Goal: Task Accomplishment & Management: Use online tool/utility

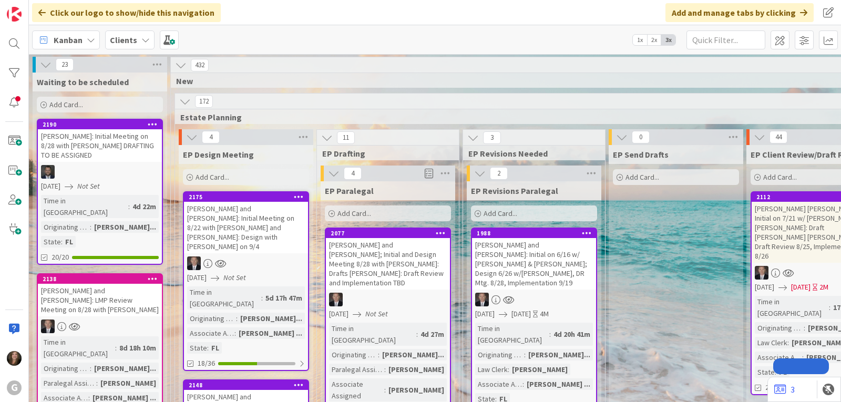
click at [132, 43] on b "Clients" at bounding box center [123, 40] width 27 height 11
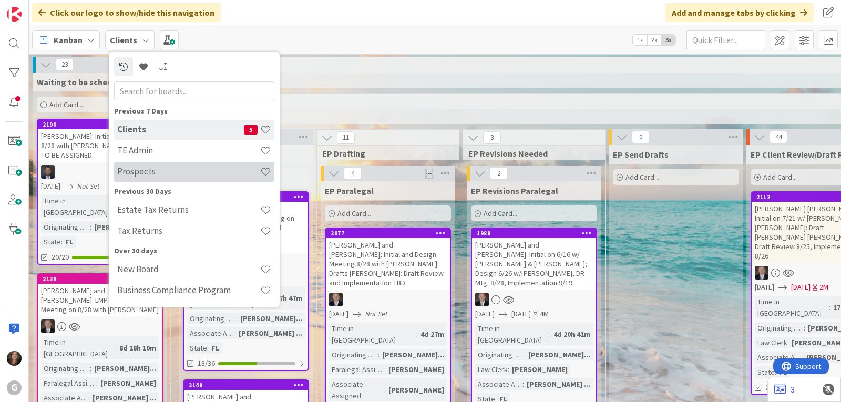
click at [129, 176] on h4 "Prospects" at bounding box center [188, 171] width 143 height 11
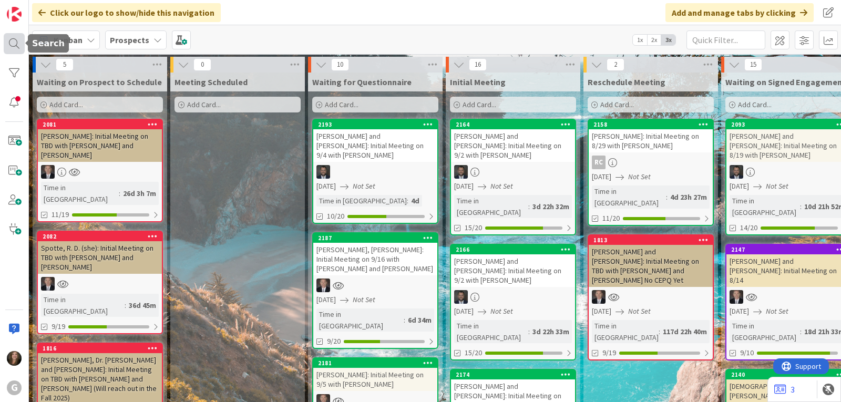
click at [11, 46] on div at bounding box center [14, 43] width 21 height 21
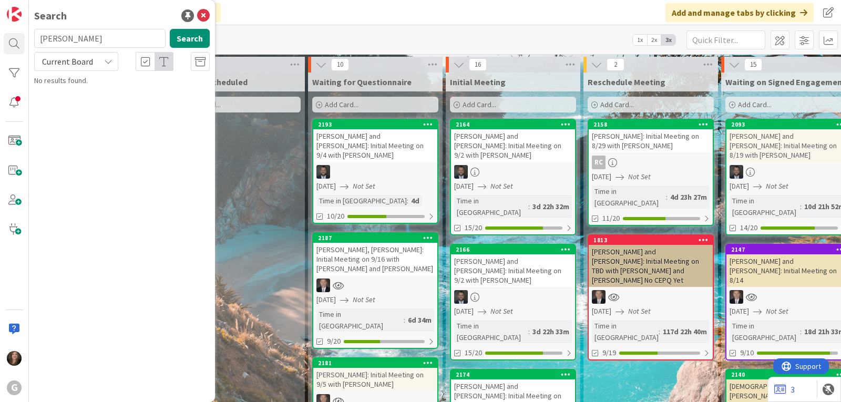
drag, startPoint x: 73, startPoint y: 37, endPoint x: 27, endPoint y: 34, distance: 45.8
click at [27, 34] on div "G Search [PERSON_NAME] Search Current Board No results found." at bounding box center [14, 201] width 29 height 402
type input "[PERSON_NAME]"
click at [123, 91] on span ": Initial Meeting on 8/29 with [PERSON_NAME]" at bounding box center [128, 98] width 159 height 21
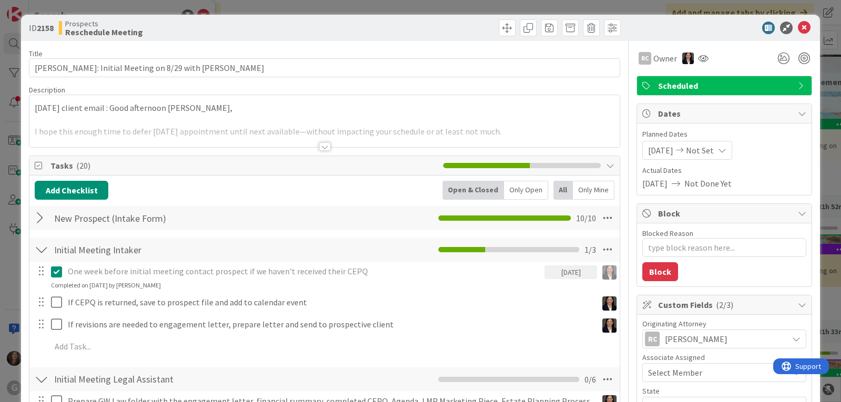
type textarea "x"
click at [664, 149] on span "[DATE]" at bounding box center [660, 150] width 25 height 13
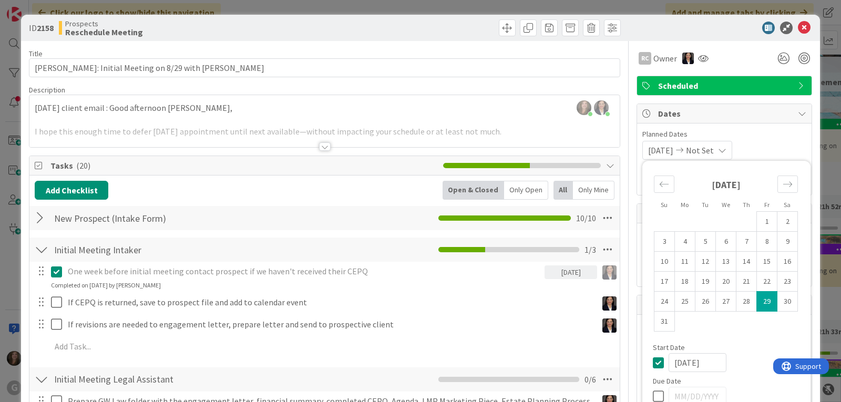
drag, startPoint x: 712, startPoint y: 361, endPoint x: 664, endPoint y: 363, distance: 47.9
click at [669, 363] on input "[DATE]" at bounding box center [698, 362] width 58 height 19
click at [737, 352] on div "Start Date [DATE]" at bounding box center [726, 358] width 147 height 28
click at [789, 130] on span "Planned Dates" at bounding box center [724, 134] width 164 height 11
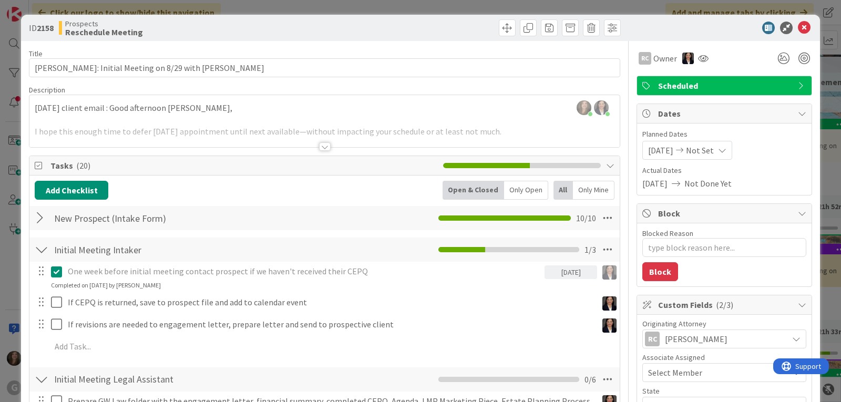
click at [668, 150] on span "[DATE]" at bounding box center [660, 150] width 25 height 13
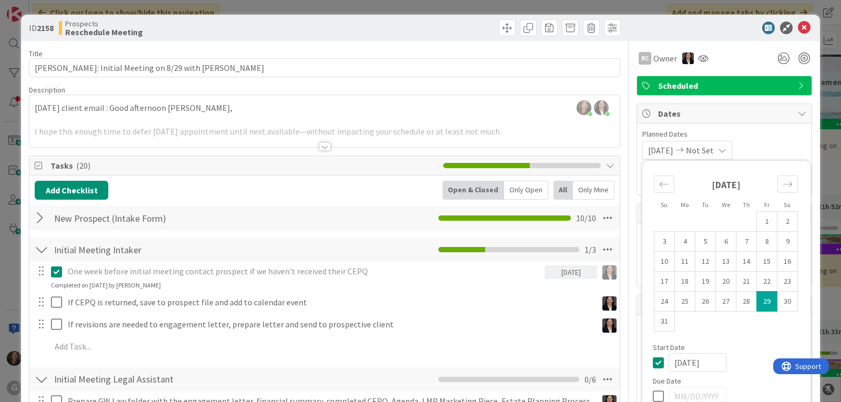
drag, startPoint x: 710, startPoint y: 363, endPoint x: 664, endPoint y: 364, distance: 46.3
click at [669, 364] on input "[DATE]" at bounding box center [698, 362] width 58 height 19
click at [707, 362] on input "[DATE]" at bounding box center [698, 362] width 58 height 19
type textarea "x"
click at [774, 148] on div "Not Set Not Set Su Mo Tu We Th Fr Sa [DATE] 1 2 3 4 5 6 7 8 9 10 11 12 13 14 15…" at bounding box center [724, 150] width 164 height 19
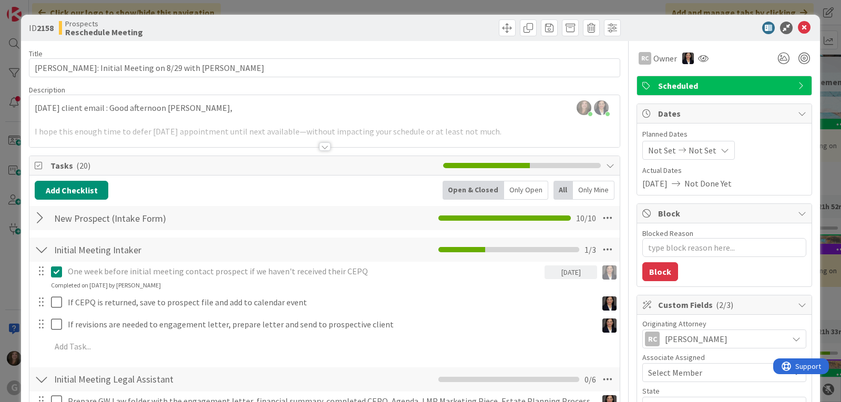
click at [663, 185] on span "[DATE]" at bounding box center [654, 183] width 25 height 13
click at [744, 161] on div "Planned Dates Not Set Not Set Su Mo Tu We Th Fr Sa [DATE] 1 2 3 4 5 6 7 8 9 10 …" at bounding box center [724, 159] width 164 height 61
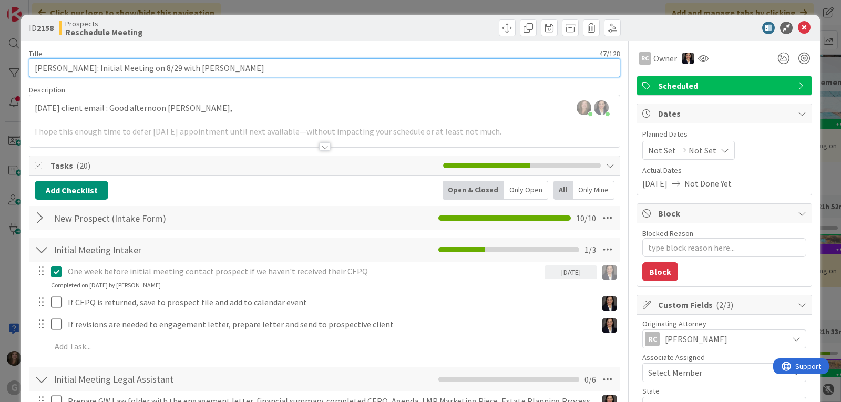
drag, startPoint x: 160, startPoint y: 67, endPoint x: 145, endPoint y: 67, distance: 14.7
click at [145, 67] on input "[PERSON_NAME]: Initial Meeting on 8/29 with [PERSON_NAME]" at bounding box center [324, 67] width 591 height 19
type input "[PERSON_NAME]: Initial Meeting on TB with [PERSON_NAME]"
type textarea "x"
type input "[PERSON_NAME]: Initial Meeting on TBD with [PERSON_NAME]"
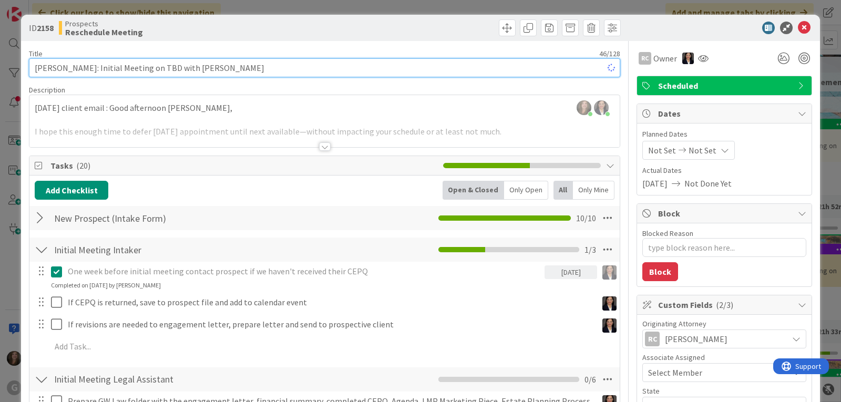
type textarea "x"
click at [234, 58] on input "[PERSON_NAME]: Initial Meeting on TBD with [PERSON_NAME]" at bounding box center [324, 67] width 591 height 19
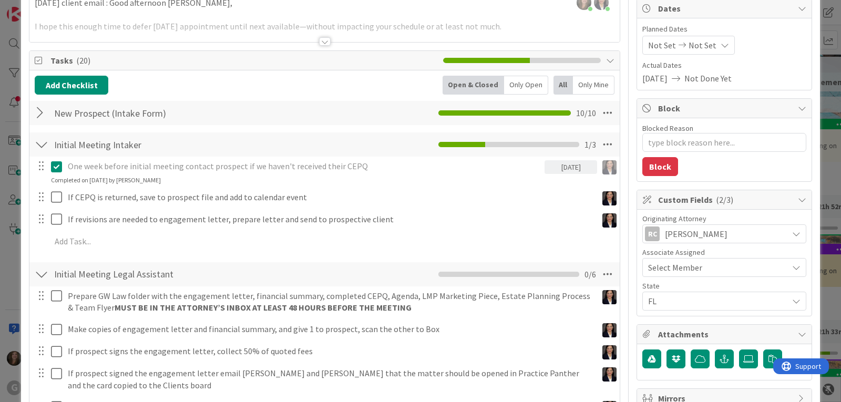
type input "[PERSON_NAME]: Initial Meeting on TBD with [PERSON_NAME]"
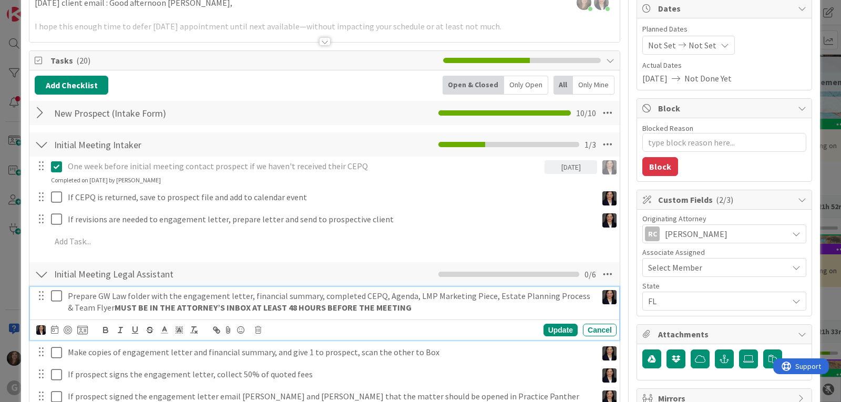
click at [319, 304] on strong "MUST BE IN THE ATTORNEY’S INBOX AT LEAST 48 HOURS BEFORE THE MEETING" at bounding box center [263, 307] width 297 height 11
click at [52, 332] on icon at bounding box center [54, 329] width 7 height 8
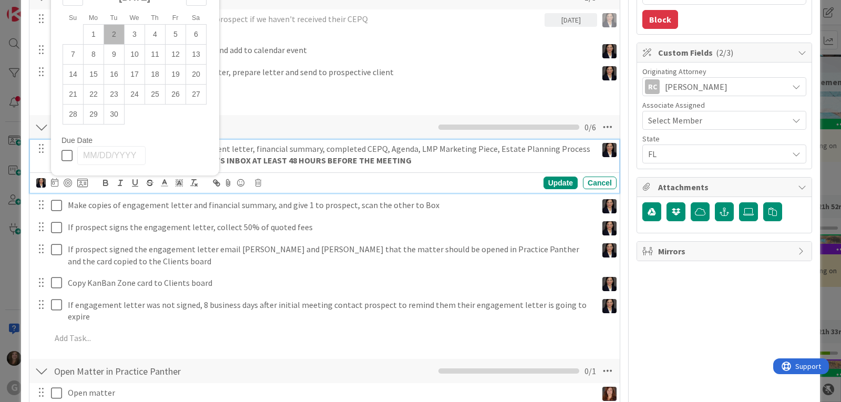
scroll to position [263, 0]
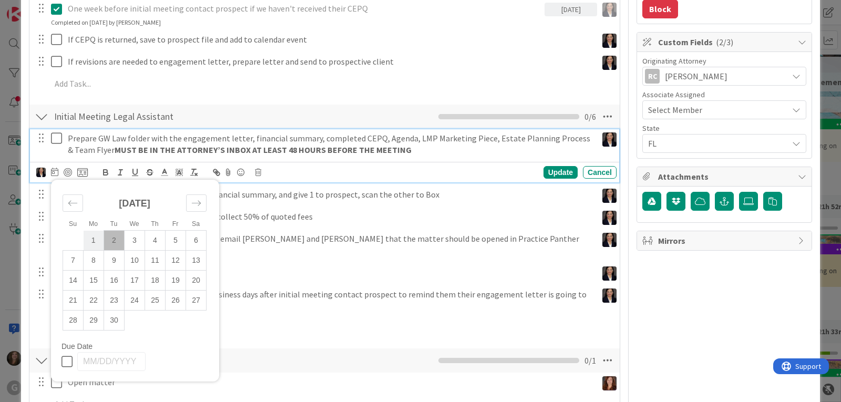
click at [95, 240] on td "1" at bounding box center [94, 241] width 21 height 20
type input "[DATE]"
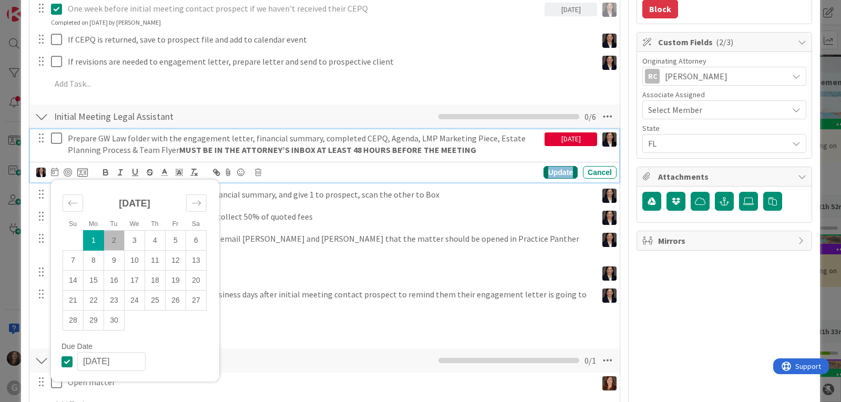
click at [546, 168] on div "Update" at bounding box center [561, 172] width 34 height 13
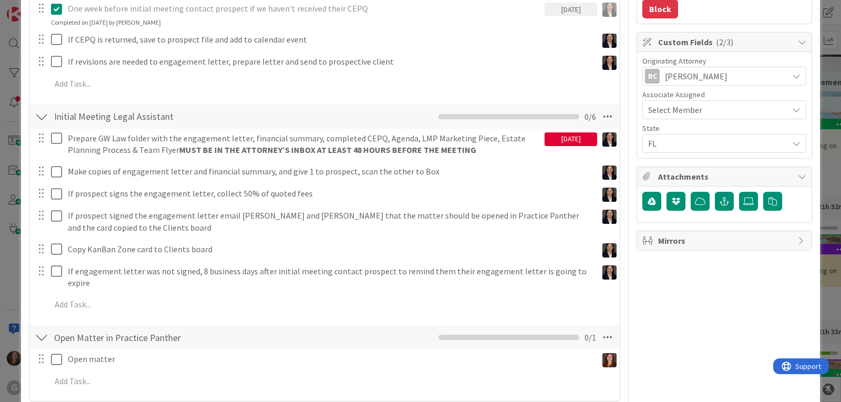
drag, startPoint x: 584, startPoint y: 136, endPoint x: 541, endPoint y: 138, distance: 43.2
click at [545, 138] on div "[DATE]" at bounding box center [571, 139] width 53 height 14
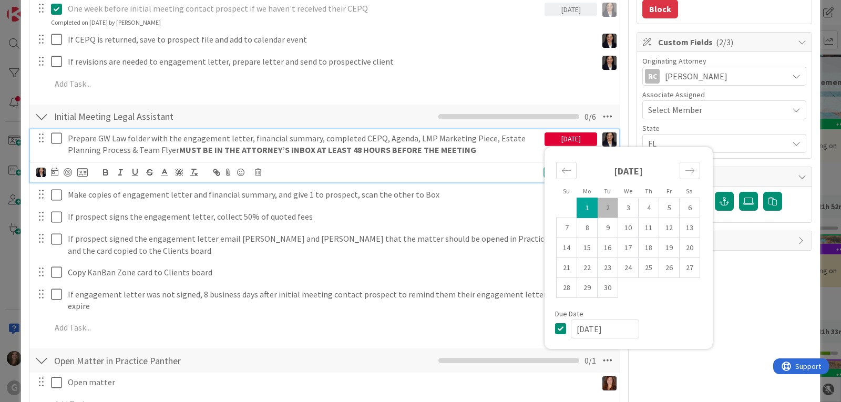
click at [520, 157] on div "Prepare GW Law folder with the engagement letter, financial summary, completed …" at bounding box center [304, 144] width 481 height 30
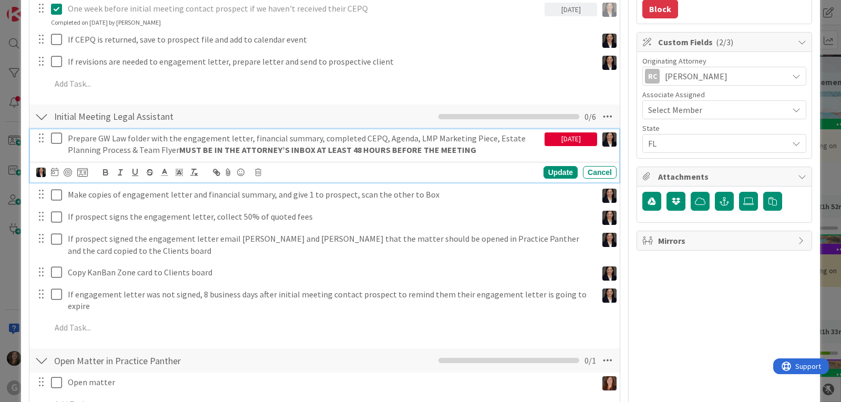
click at [553, 138] on div "[DATE]" at bounding box center [571, 139] width 53 height 14
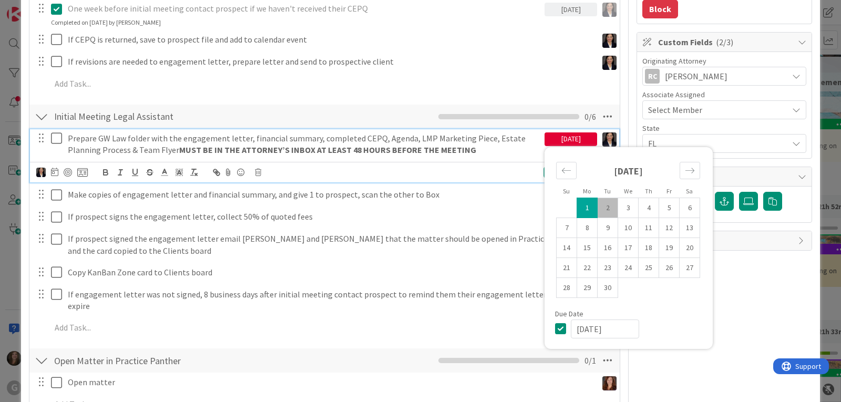
drag, startPoint x: 613, startPoint y: 328, endPoint x: 564, endPoint y: 330, distance: 49.4
click at [571, 330] on input "[DATE]" at bounding box center [605, 329] width 68 height 19
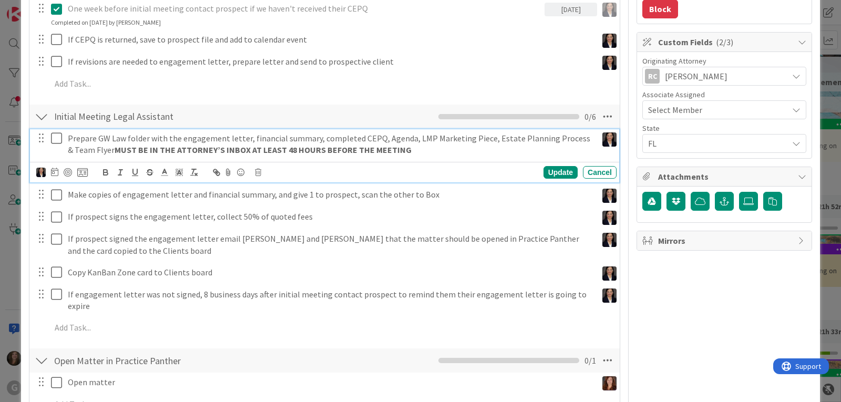
type textarea "x"
click at [551, 169] on div "Update" at bounding box center [561, 172] width 34 height 13
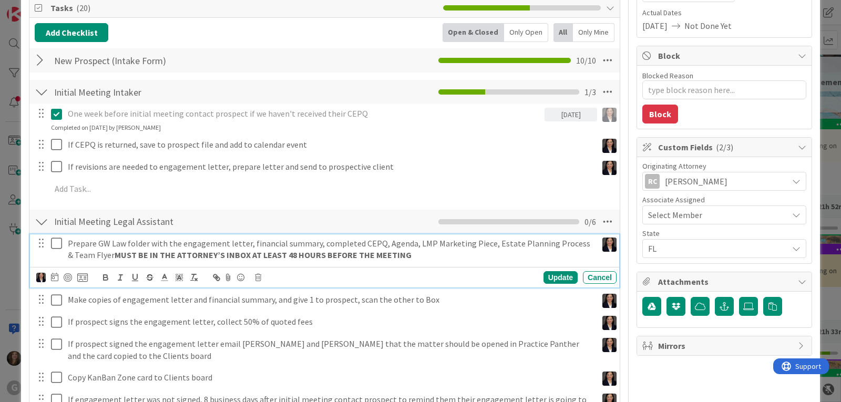
click at [520, 246] on p "Prepare GW Law folder with the engagement letter, financial summary, completed …" at bounding box center [330, 250] width 525 height 24
click at [52, 280] on icon at bounding box center [54, 277] width 7 height 8
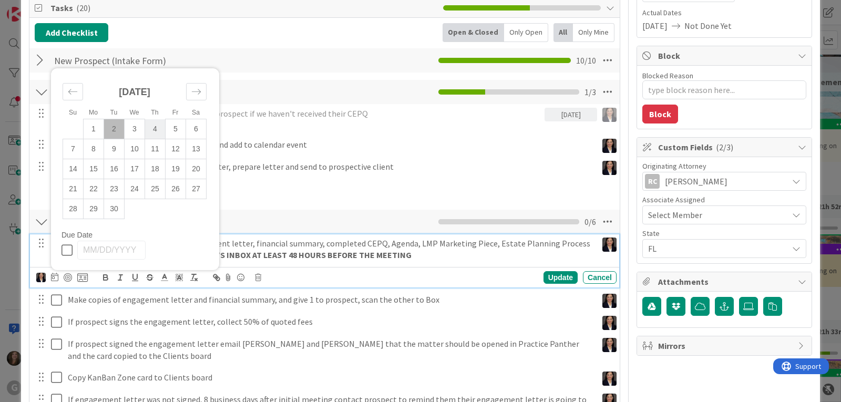
click at [154, 132] on td "4" at bounding box center [155, 129] width 21 height 20
type input "[DATE]"
click at [551, 277] on div "Update" at bounding box center [561, 277] width 34 height 13
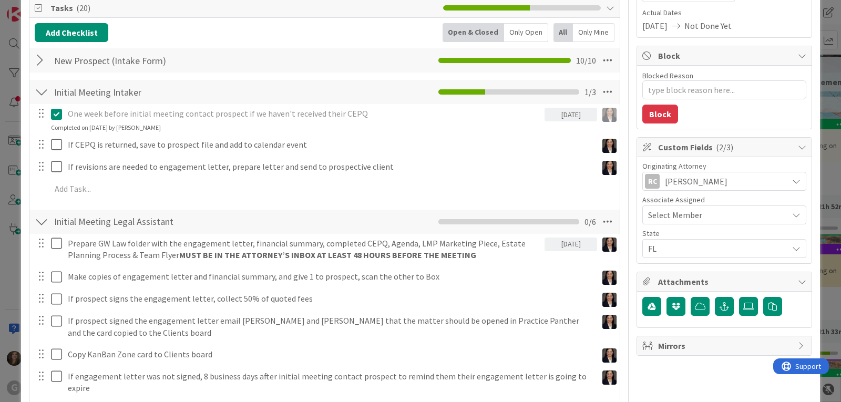
drag, startPoint x: 585, startPoint y: 240, endPoint x: 544, endPoint y: 240, distance: 40.5
click at [545, 240] on div "[DATE]" at bounding box center [571, 245] width 53 height 14
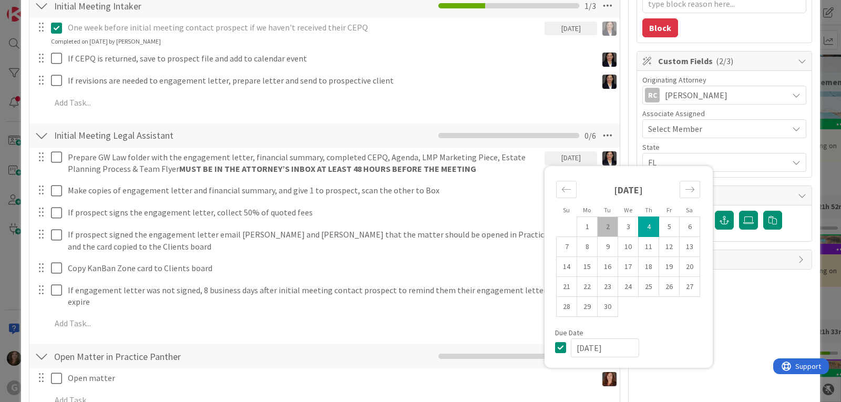
scroll to position [263, 0]
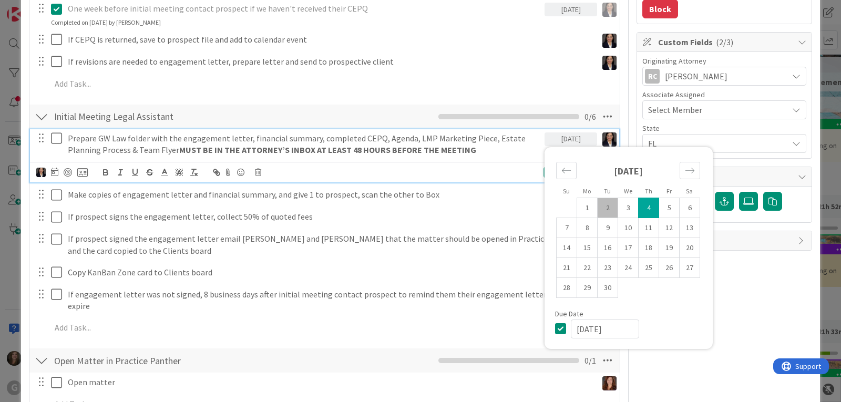
drag, startPoint x: 610, startPoint y: 328, endPoint x: 566, endPoint y: 329, distance: 44.2
click at [571, 329] on input "[DATE]" at bounding box center [605, 329] width 68 height 19
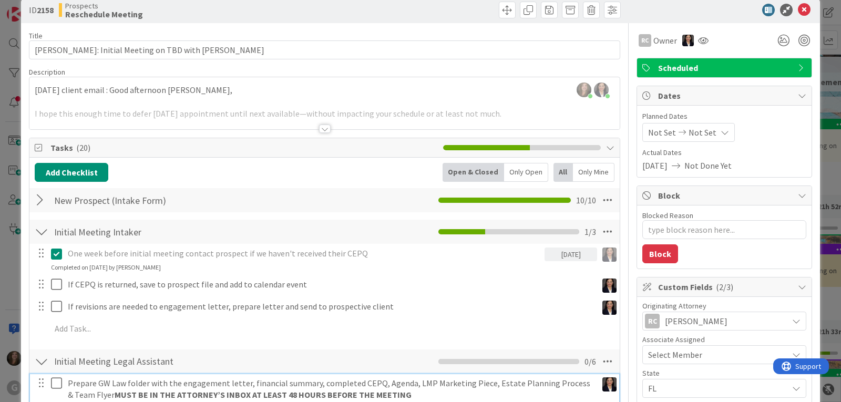
scroll to position [0, 0]
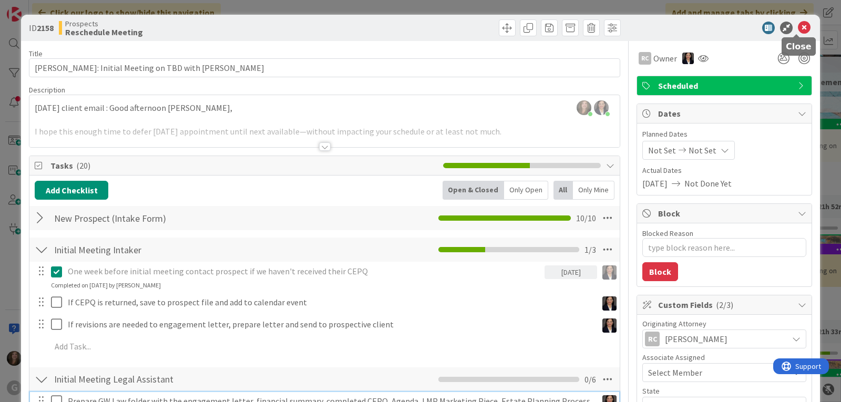
click at [798, 29] on icon at bounding box center [804, 28] width 13 height 13
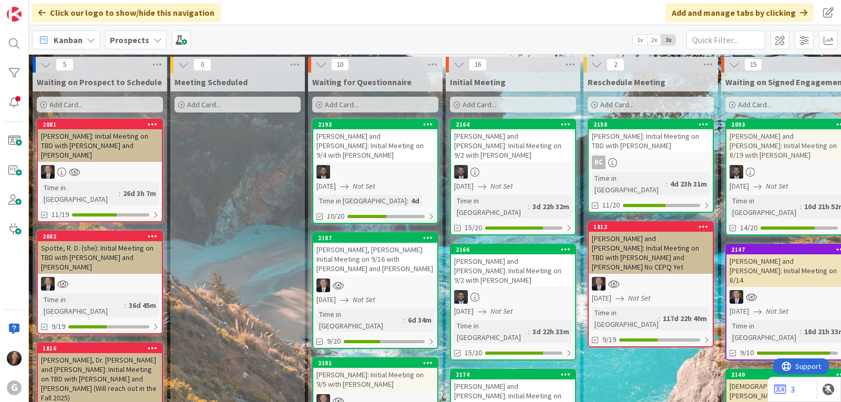
click at [406, 181] on div "[DATE] Not Set" at bounding box center [376, 186] width 121 height 11
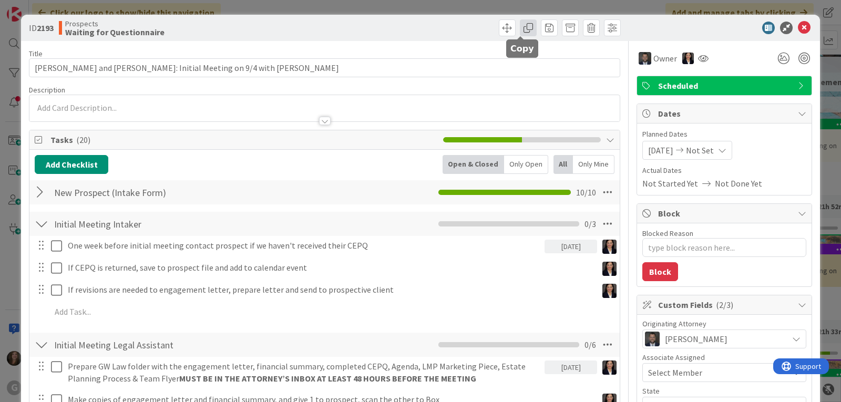
click at [522, 28] on span at bounding box center [528, 27] width 17 height 17
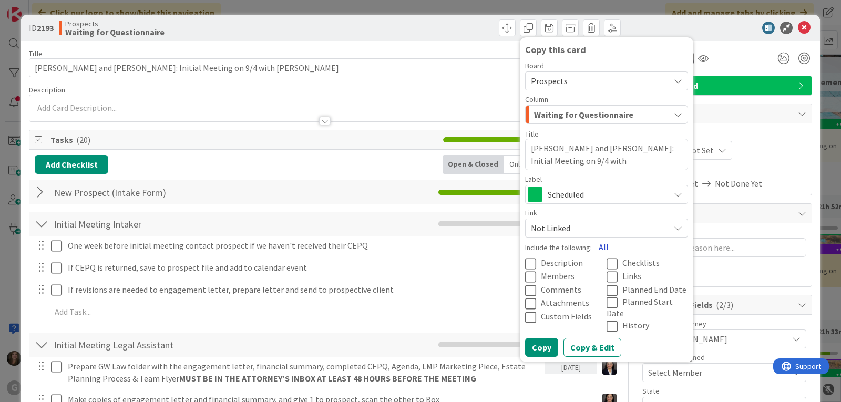
click at [596, 246] on button "All" at bounding box center [604, 247] width 24 height 19
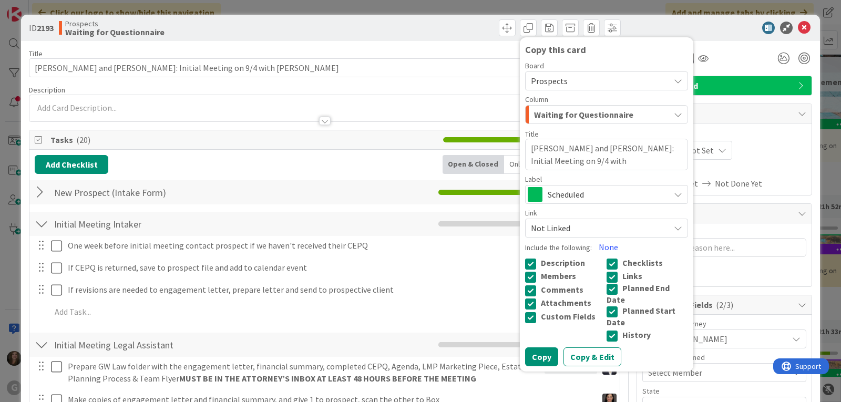
click at [674, 81] on icon at bounding box center [678, 81] width 8 height 8
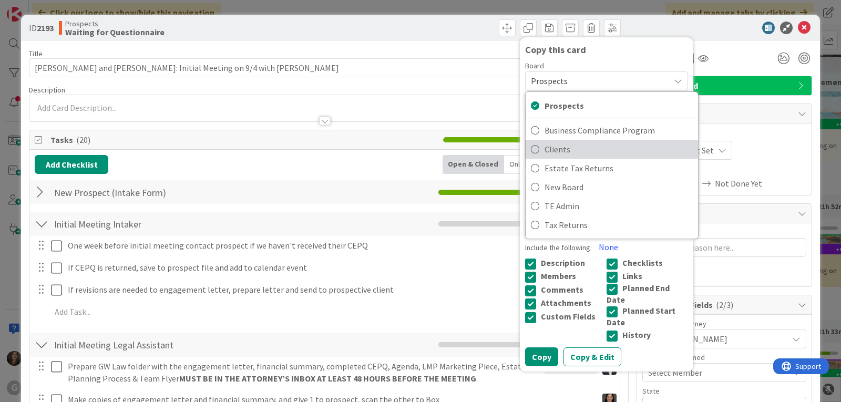
click at [611, 149] on span "Clients" at bounding box center [619, 149] width 148 height 16
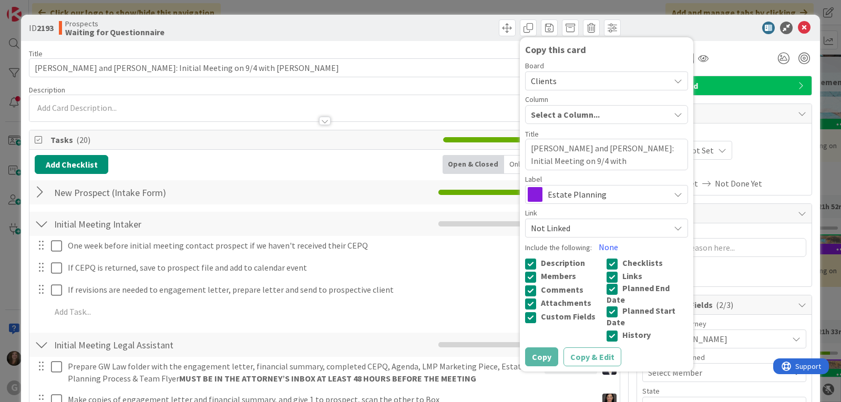
type textarea "x"
click at [665, 23] on div at bounding box center [719, 28] width 186 height 13
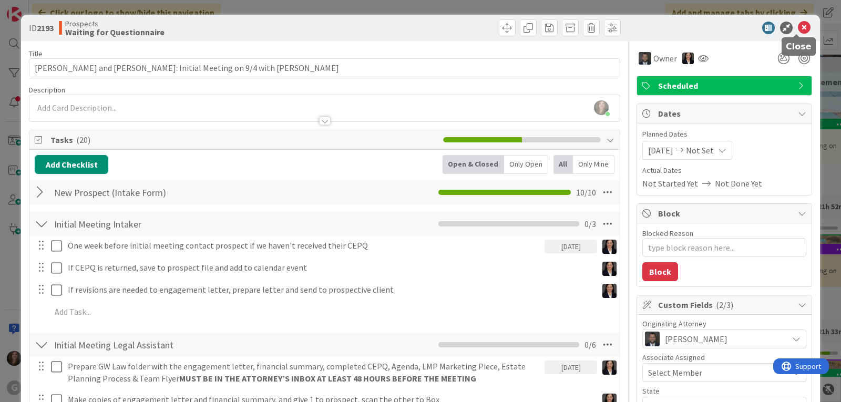
click at [799, 26] on icon at bounding box center [804, 28] width 13 height 13
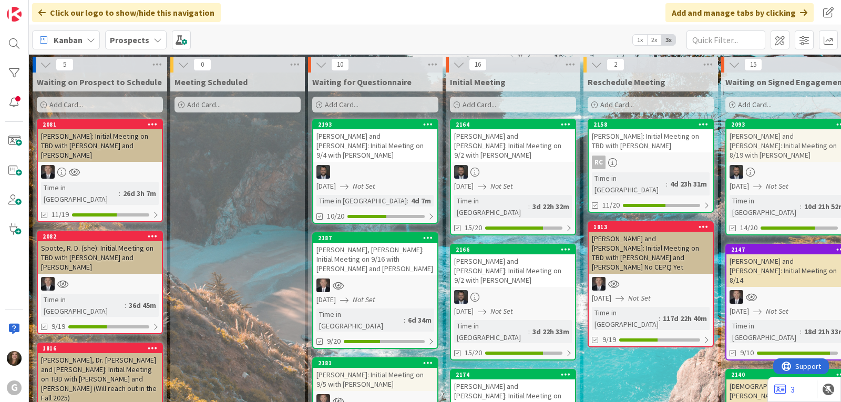
click at [145, 36] on b "Prospects" at bounding box center [129, 40] width 39 height 11
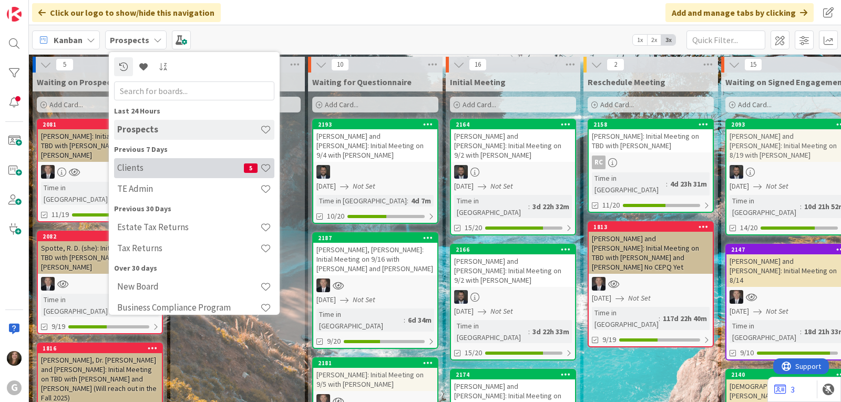
click at [147, 169] on h4 "Clients" at bounding box center [180, 167] width 127 height 11
